Goal: Transaction & Acquisition: Book appointment/travel/reservation

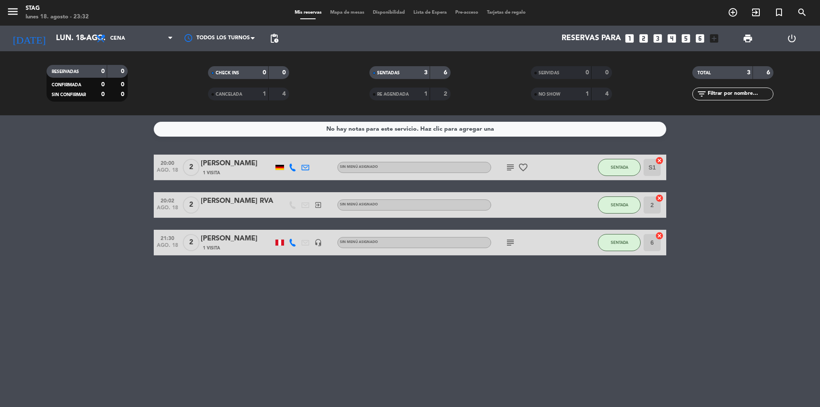
click at [231, 328] on div "No hay notas para este servicio. Haz clic para agregar una 20:00 ago. 18 2 [PER…" at bounding box center [410, 261] width 820 height 292
click at [219, 32] on div at bounding box center [219, 38] width 85 height 19
click at [163, 38] on span "Cena" at bounding box center [134, 38] width 85 height 19
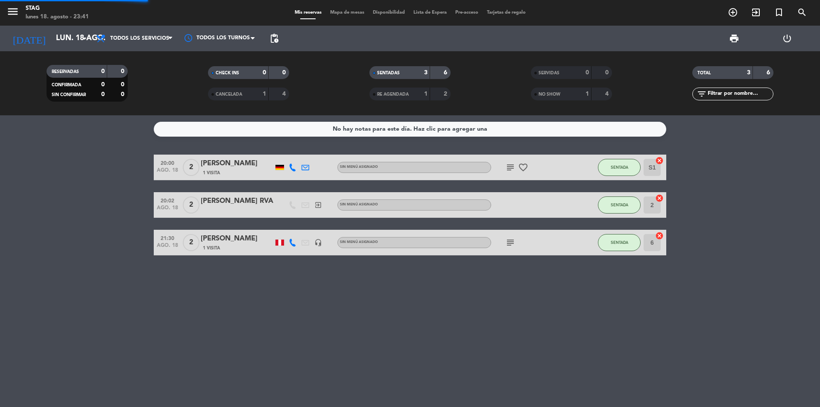
click at [158, 54] on div "menu STAG lunes 18. agosto - 23:41 Mis reservas Mapa de mesas Disponibilidad Li…" at bounding box center [410, 57] width 820 height 115
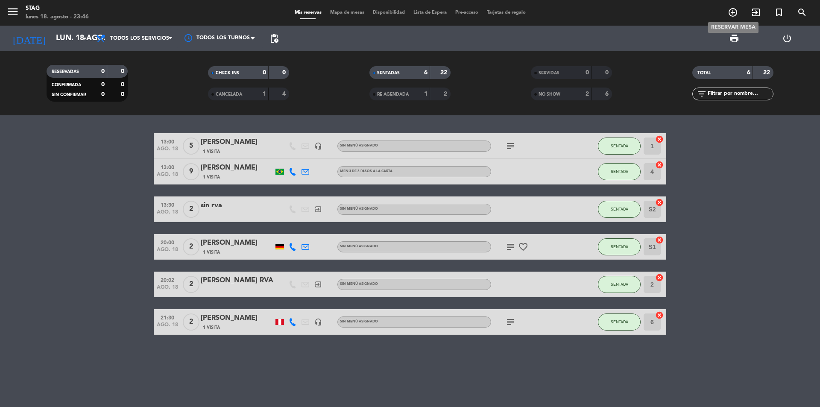
click at [732, 13] on icon "add_circle_outline" at bounding box center [733, 12] width 10 height 10
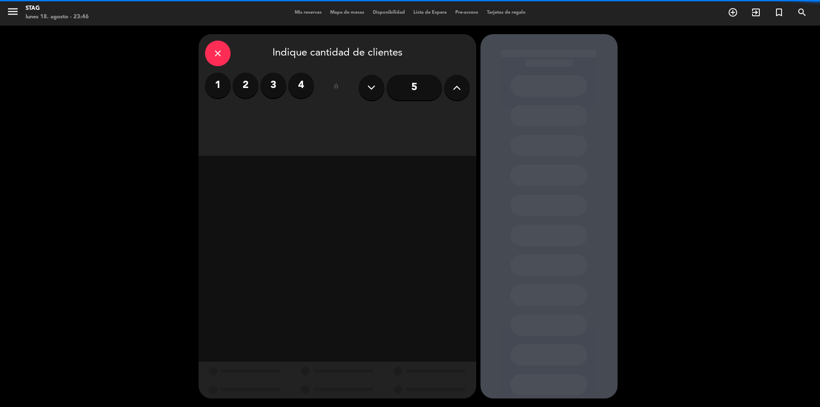
click at [297, 82] on label "4" at bounding box center [301, 86] width 26 height 26
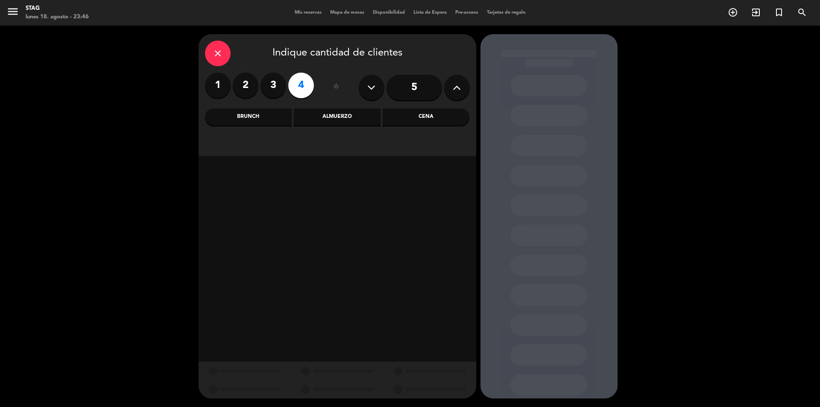
click at [365, 120] on div "Almuerzo" at bounding box center [337, 116] width 87 height 17
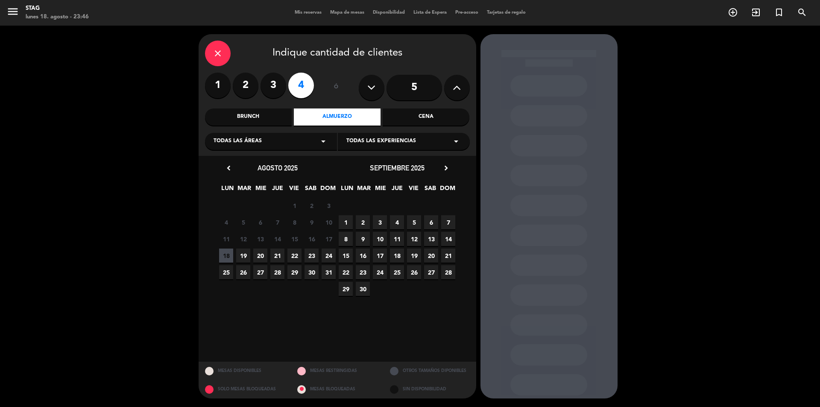
click at [248, 253] on span "19" at bounding box center [243, 256] width 14 height 14
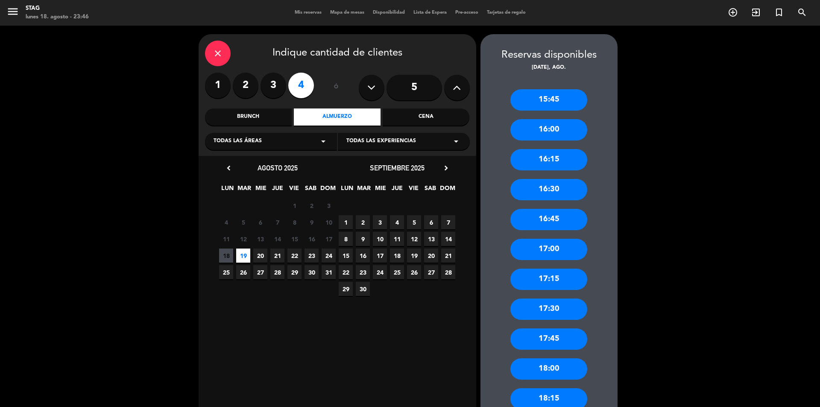
click at [256, 122] on div "Brunch" at bounding box center [248, 116] width 87 height 17
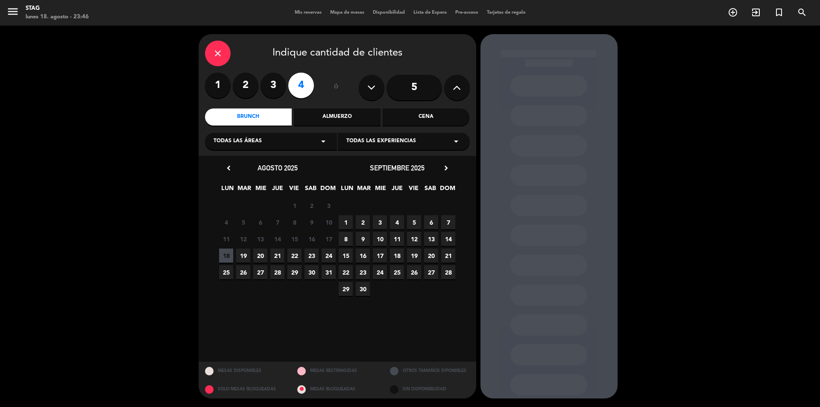
click at [228, 257] on span "18" at bounding box center [226, 256] width 14 height 14
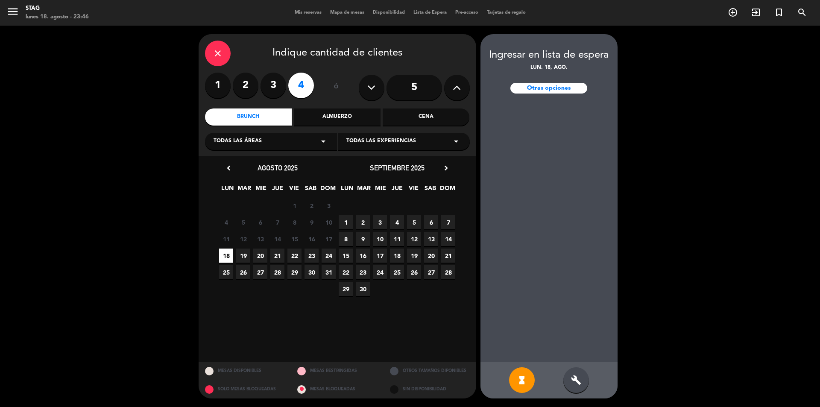
click at [243, 257] on span "19" at bounding box center [243, 256] width 14 height 14
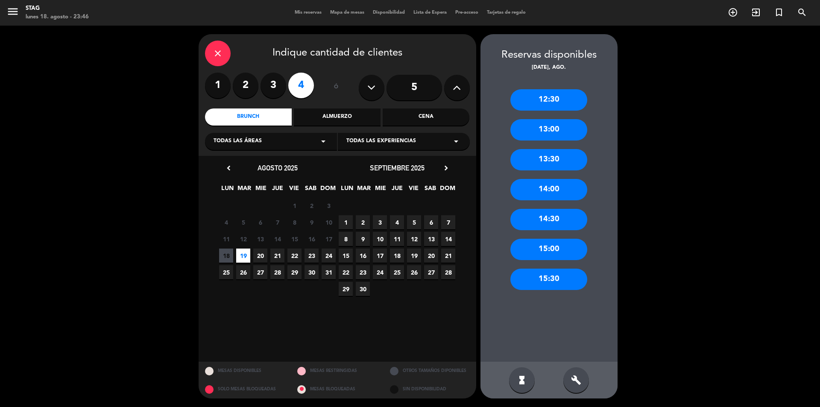
click at [568, 126] on div "13:00" at bounding box center [548, 129] width 77 height 21
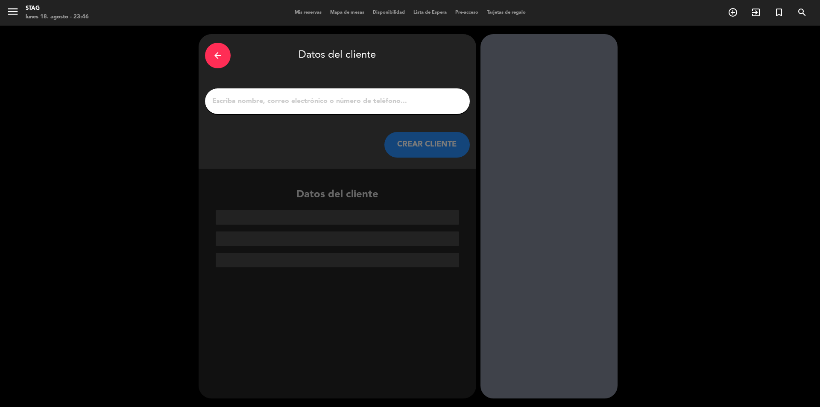
click at [328, 101] on input "1" at bounding box center [337, 101] width 252 height 12
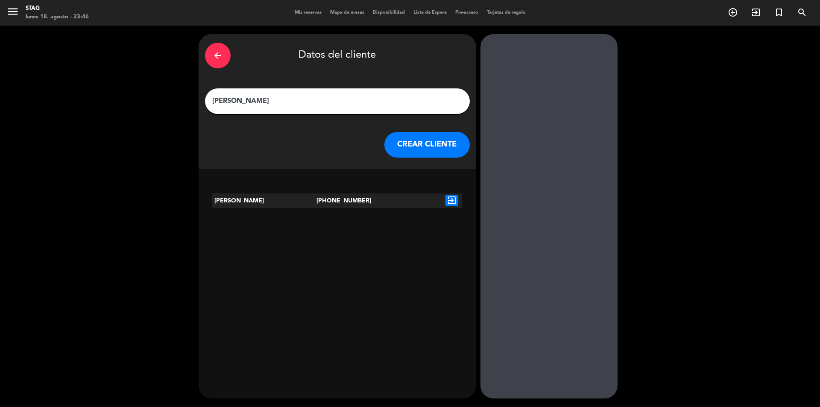
type input "[PERSON_NAME]"
click at [417, 143] on button "CREAR CLIENTE" at bounding box center [426, 145] width 85 height 26
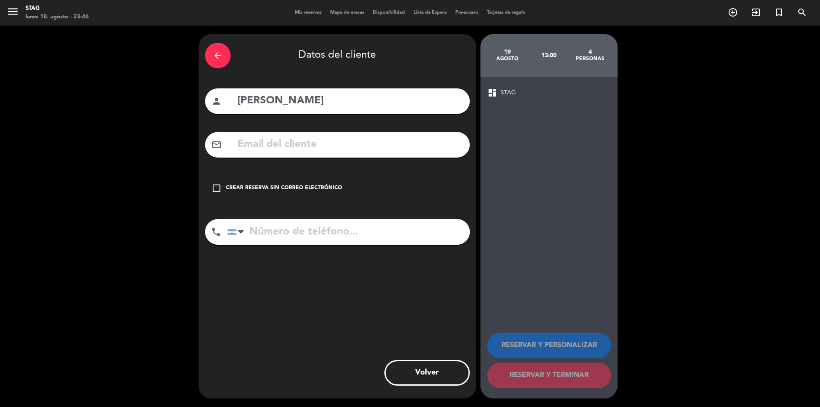
click at [270, 190] on div "Crear reserva sin correo electrónico" at bounding box center [284, 188] width 116 height 9
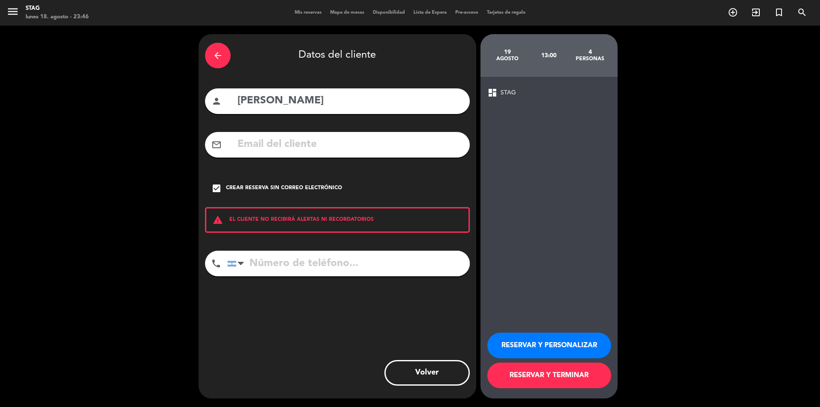
click at [576, 356] on button "RESERVAR Y PERSONALIZAR" at bounding box center [549, 346] width 124 height 26
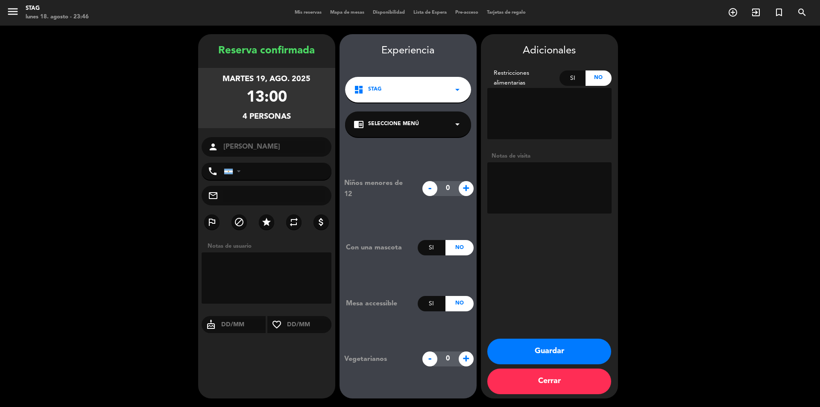
click at [292, 329] on input "text" at bounding box center [309, 324] width 46 height 11
click at [284, 268] on textarea at bounding box center [267, 277] width 130 height 51
click at [544, 191] on textarea at bounding box center [549, 187] width 124 height 51
type textarea "ANIVERSARIO"
click at [314, 325] on input "text" at bounding box center [309, 324] width 46 height 11
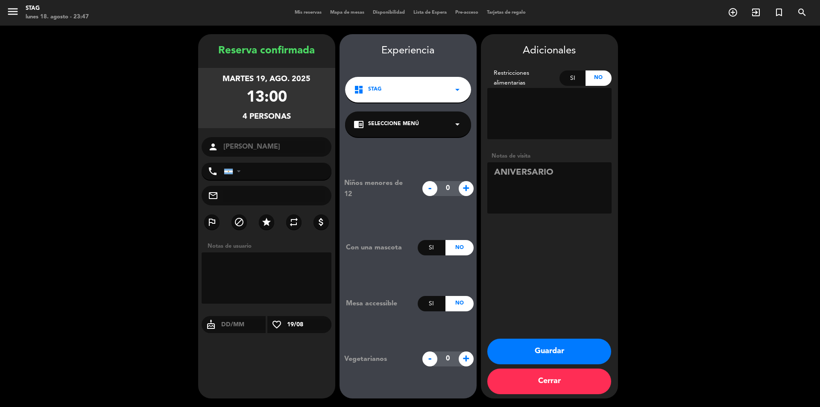
type input "19/08"
click at [527, 342] on button "Guardar" at bounding box center [549, 352] width 124 height 26
